Goal: Task Accomplishment & Management: Manage account settings

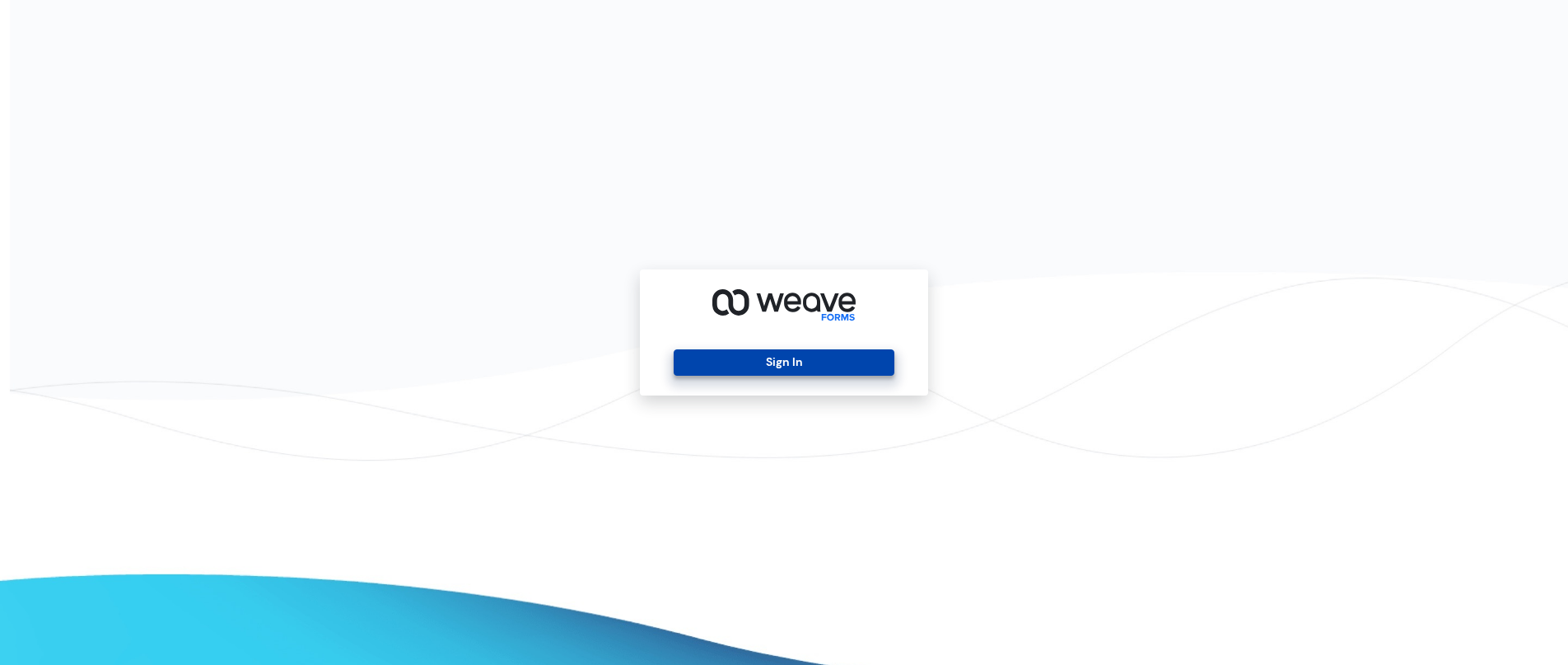
click at [785, 353] on button "Sign In" at bounding box center [783, 362] width 220 height 26
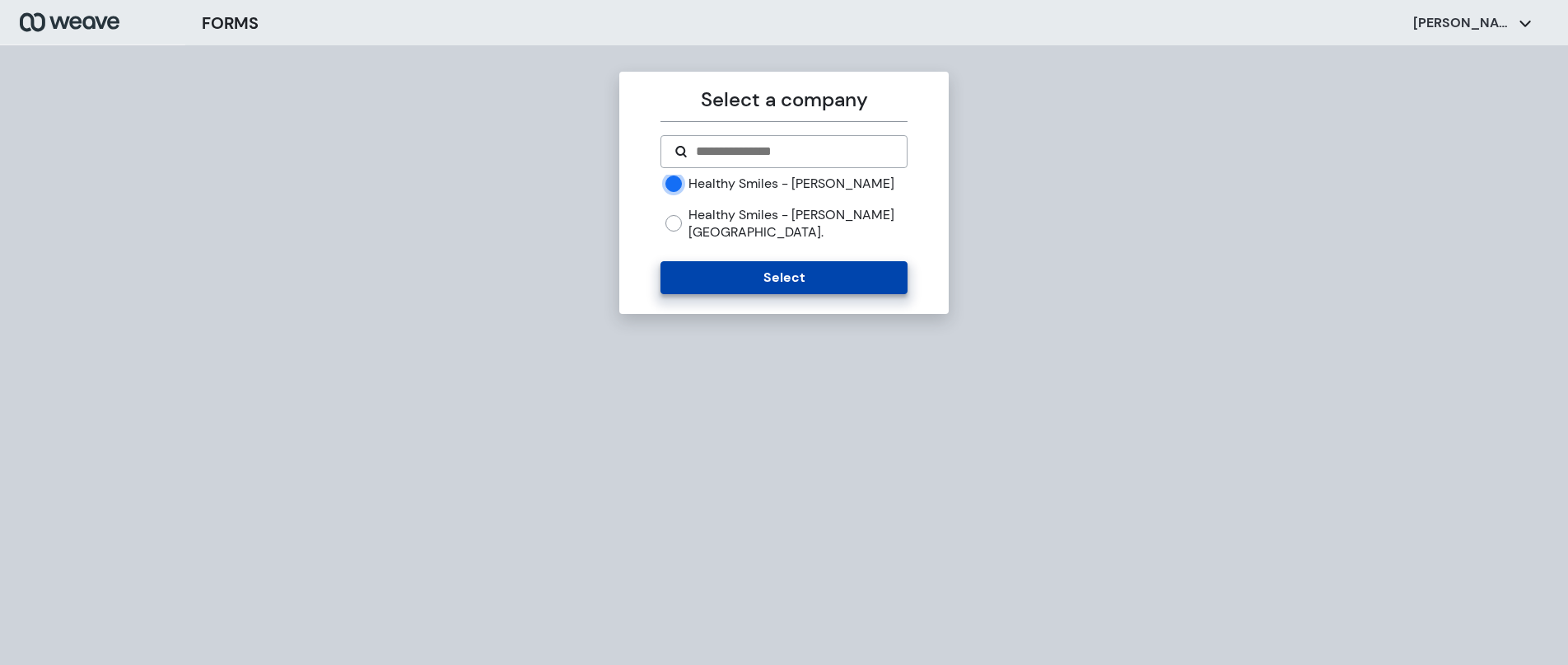
click at [750, 278] on button "Select" at bounding box center [783, 278] width 246 height 33
